Goal: Information Seeking & Learning: Learn about a topic

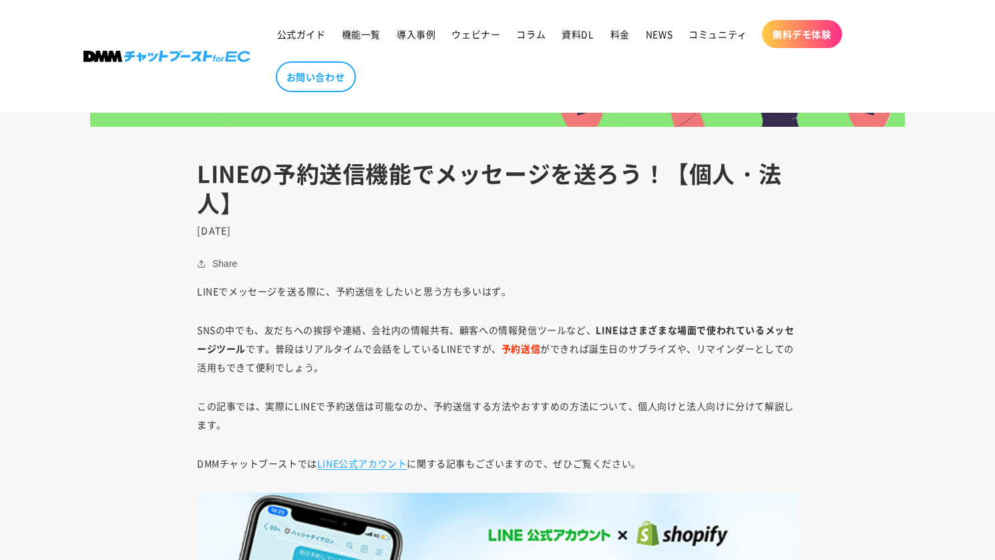
scroll to position [562, 0]
drag, startPoint x: 188, startPoint y: 175, endPoint x: 389, endPoint y: 224, distance: 207.1
click at [389, 224] on header "LINEの予約送信機能でメッセージを送ろう！【個人・法人】 [DATE]" at bounding box center [498, 196] width 668 height 77
click at [349, 206] on h1 "LINEの予約送信機能でメッセージを送ろう！【個人・法人】" at bounding box center [497, 187] width 601 height 59
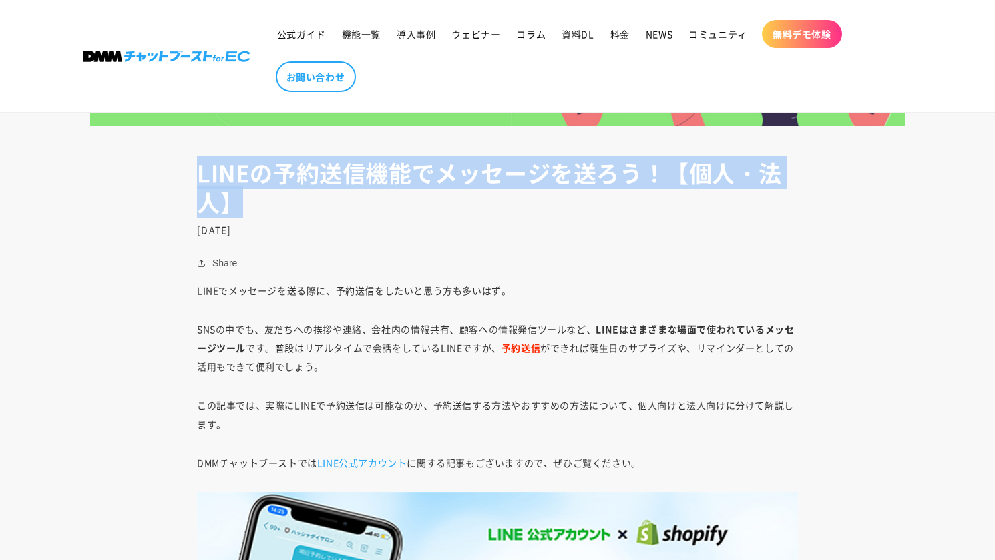
drag, startPoint x: 279, startPoint y: 200, endPoint x: 178, endPoint y: 178, distance: 102.7
click at [178, 178] on header "LINEの予約送信機能でメッセージを送ろう！【個人・法人】 2023年12月10日" at bounding box center [498, 196] width 668 height 77
copy h1 "LINEの予約送信機能でメッセージを送ろう！【個人・法人】"
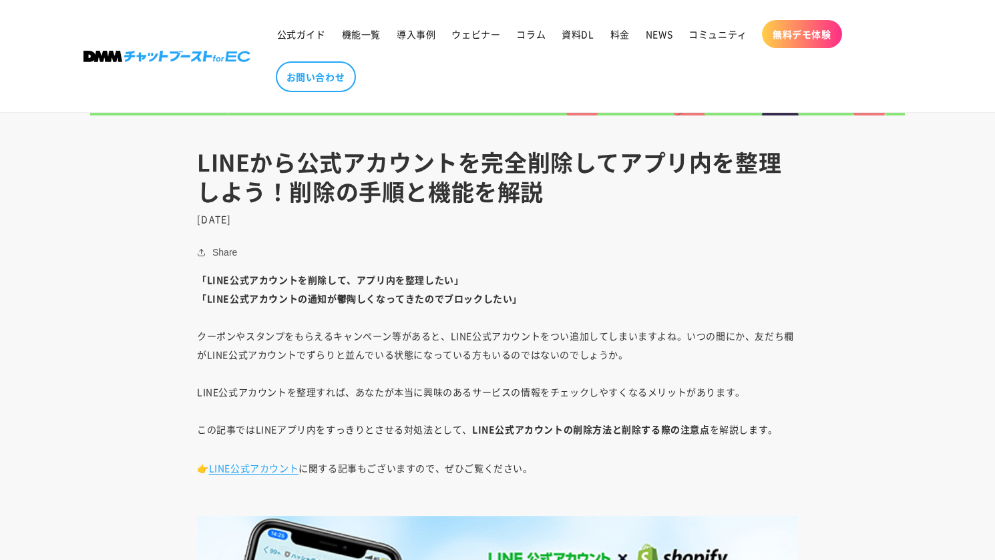
scroll to position [572, 0]
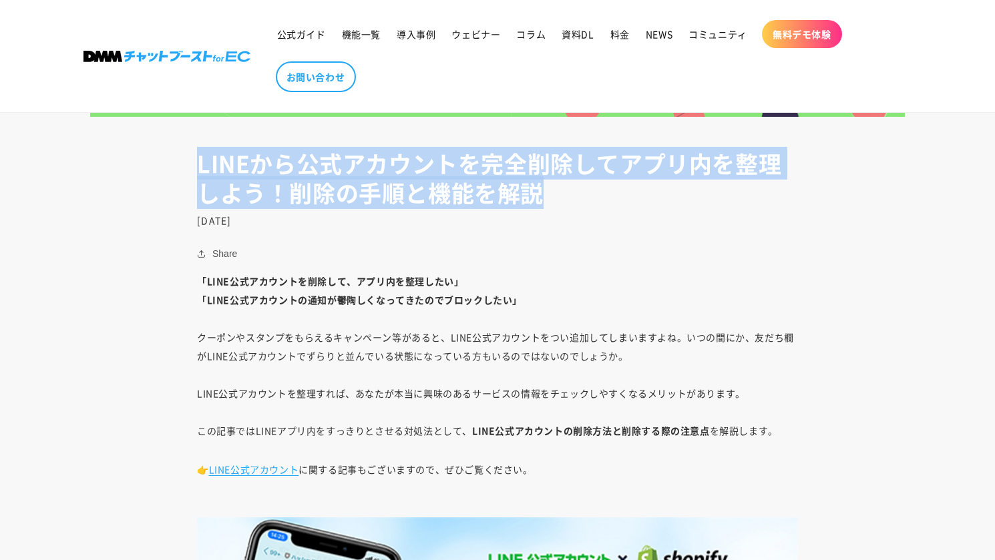
drag, startPoint x: 544, startPoint y: 216, endPoint x: 719, endPoint y: 199, distance: 175.1
click at [719, 199] on header "LINEから公式アカウントを完全削除してアプリ内を整理しよう！削除の手順と機能を解説 [DATE]" at bounding box center [498, 187] width 668 height 77
copy h1 "LINEから公式アカウントを完全削除してアプリ内を整理しよう！削除の手順と機能を解説"
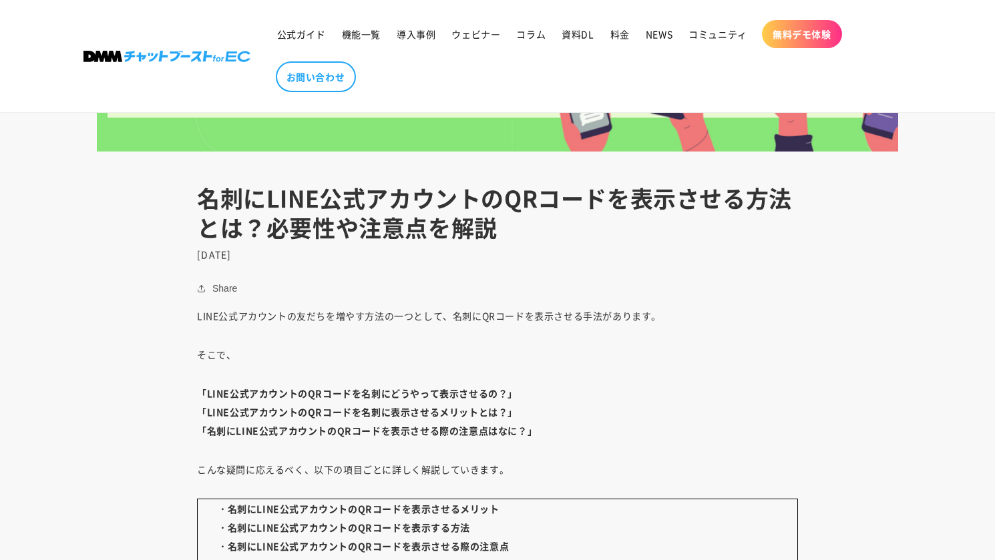
scroll to position [506, 0]
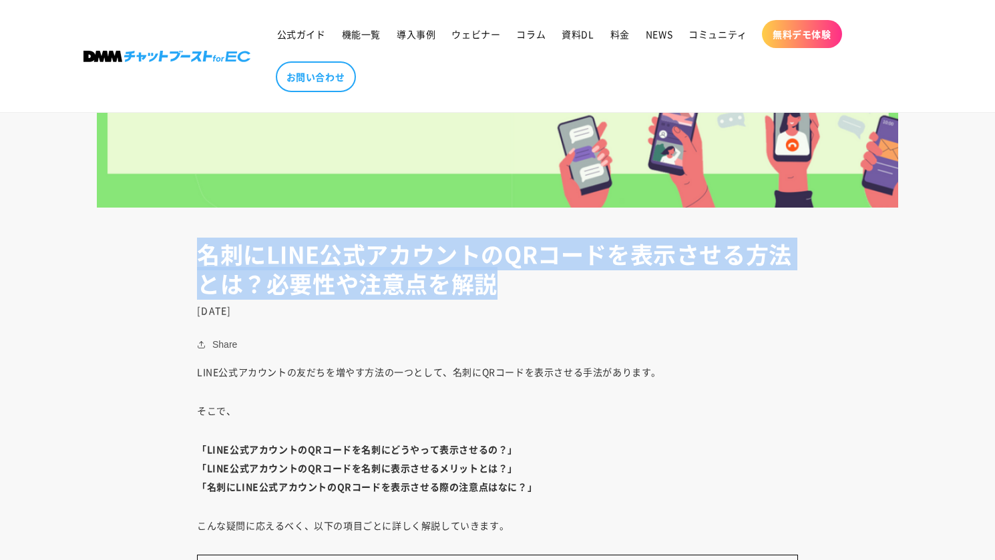
drag, startPoint x: 210, startPoint y: 259, endPoint x: 645, endPoint y: 283, distance: 434.9
click at [645, 283] on header "名刺にLINE公式アカウントのQRコードを表示させる方法とは？必要性や注意点を解説 2022年2月17日" at bounding box center [498, 278] width 668 height 77
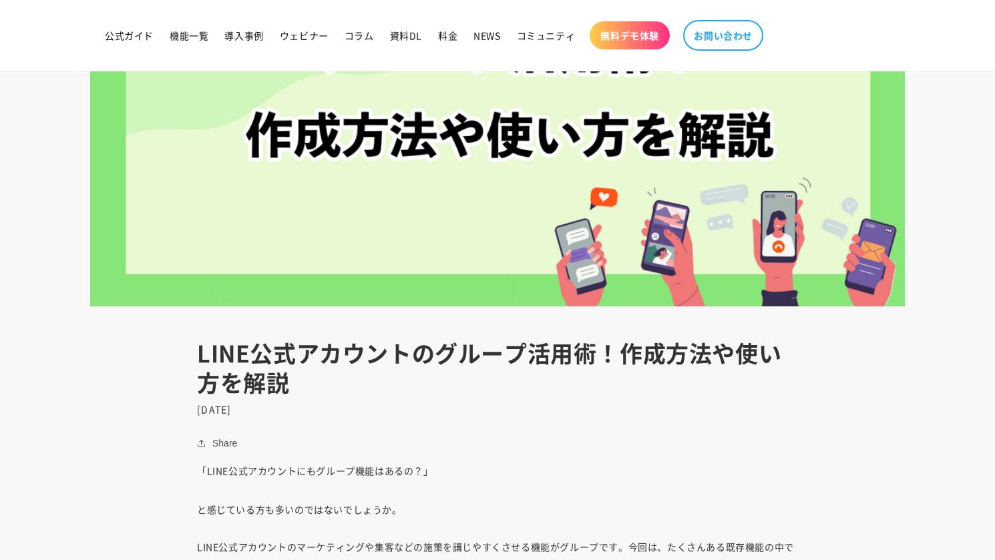
scroll to position [391, 0]
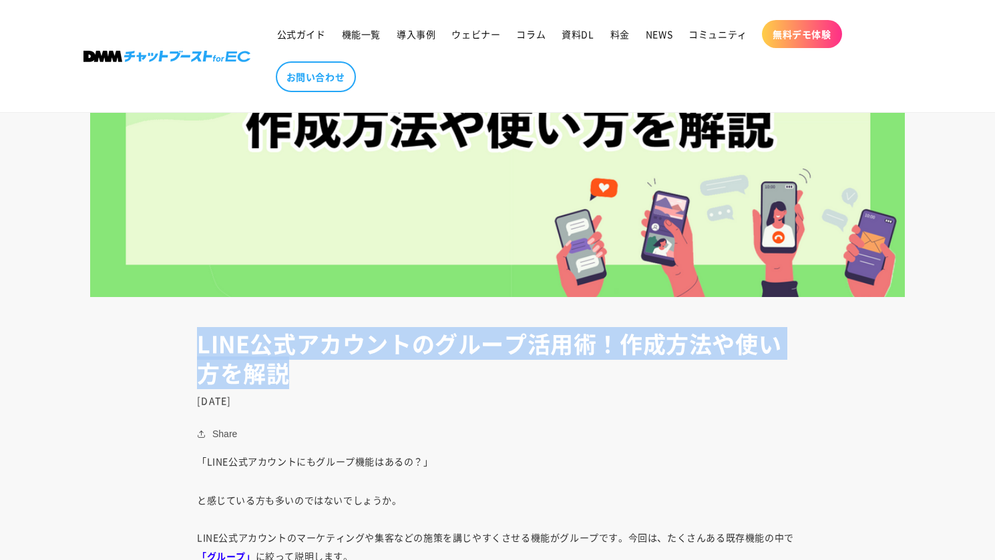
drag, startPoint x: 199, startPoint y: 341, endPoint x: 445, endPoint y: 386, distance: 249.9
click at [445, 386] on h1 "LINE公式アカウントのグループ活用術！作成方法や使い方を解説" at bounding box center [497, 358] width 601 height 59
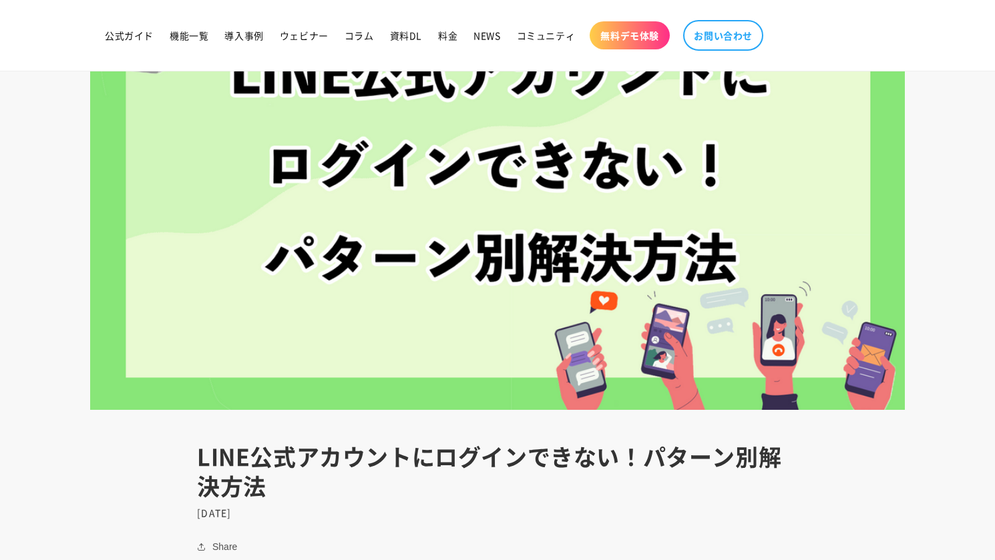
scroll to position [273, 0]
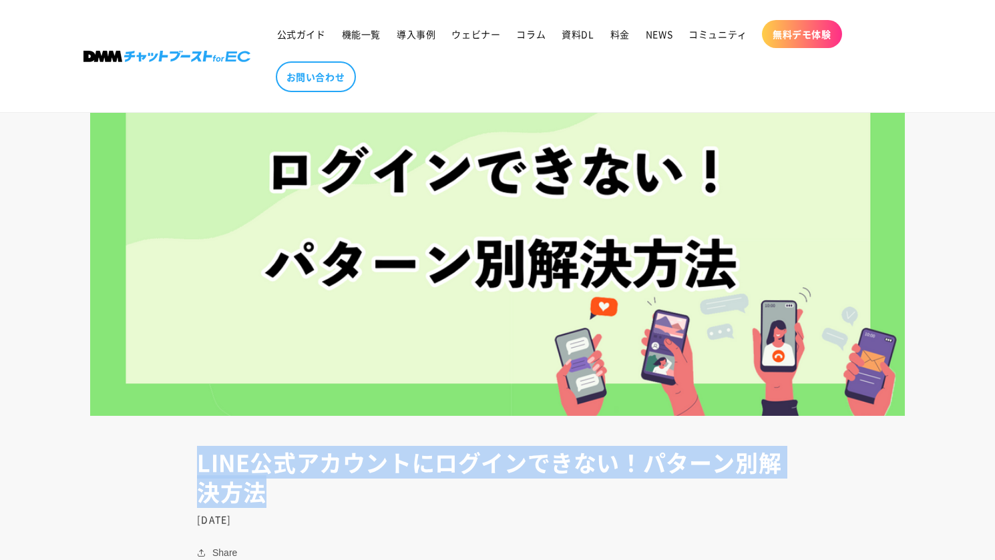
click at [466, 502] on header "LINE公式アカウントにログインできない！パターン別解決方法 [DATE]" at bounding box center [498, 486] width 668 height 77
copy h1 "LINE公式アカウントにログインできない！パターン別解決方法"
